Goal: Find specific page/section: Find specific page/section

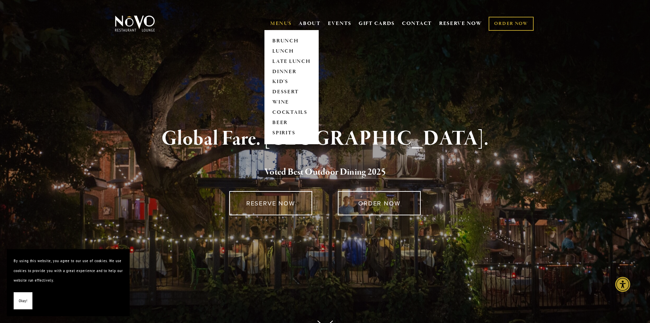
click at [284, 23] on link "MENUS" at bounding box center [281, 23] width 22 height 7
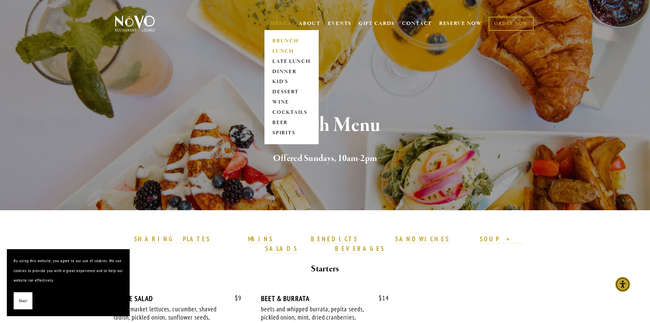
click at [285, 53] on link "LUNCH" at bounding box center [291, 51] width 43 height 10
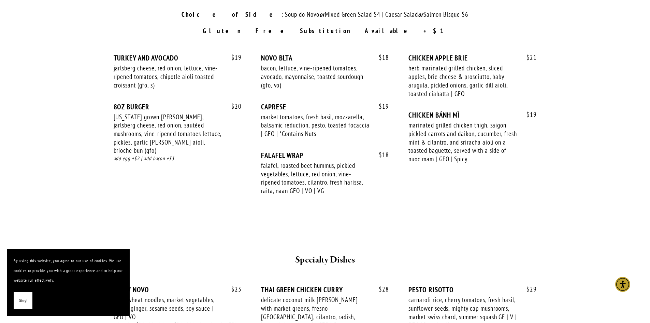
scroll to position [956, 0]
